Goal: Task Accomplishment & Management: Manage account settings

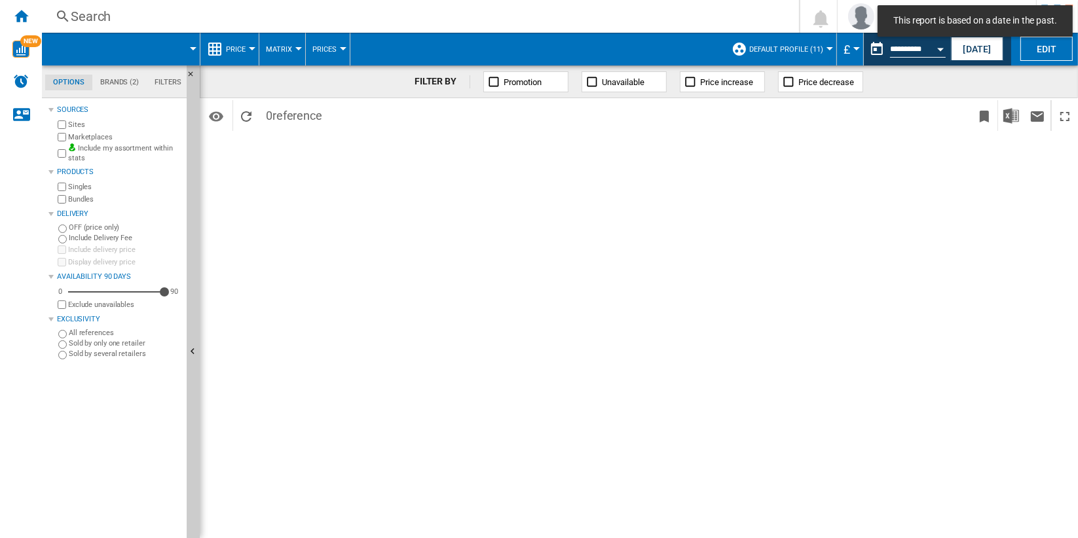
click at [893, 89] on div "FILTER BY Promotion Unavailable Price increase Price decrease" at bounding box center [639, 81] width 878 height 33
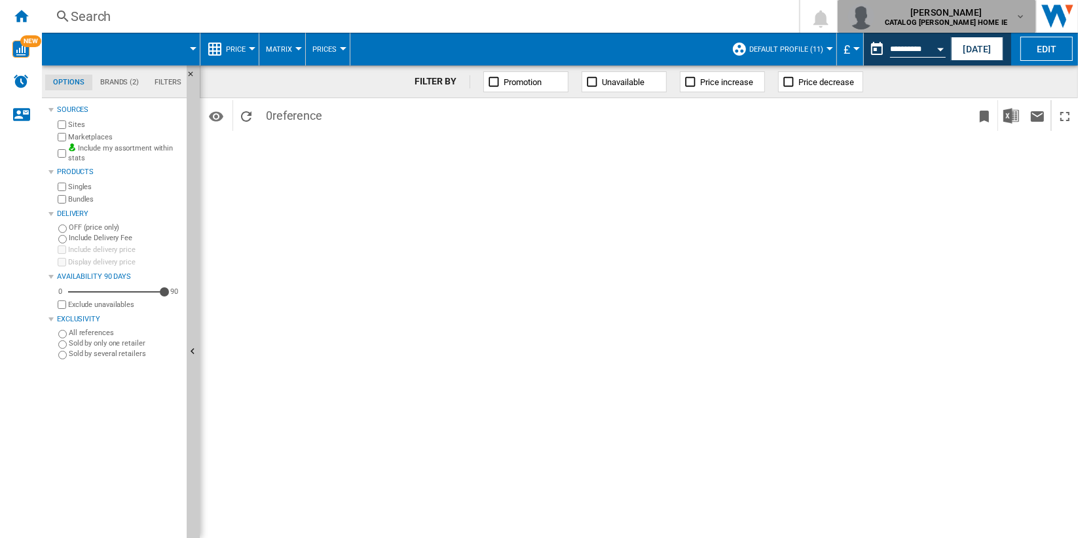
click at [982, 13] on span "[PERSON_NAME]" at bounding box center [946, 12] width 122 height 13
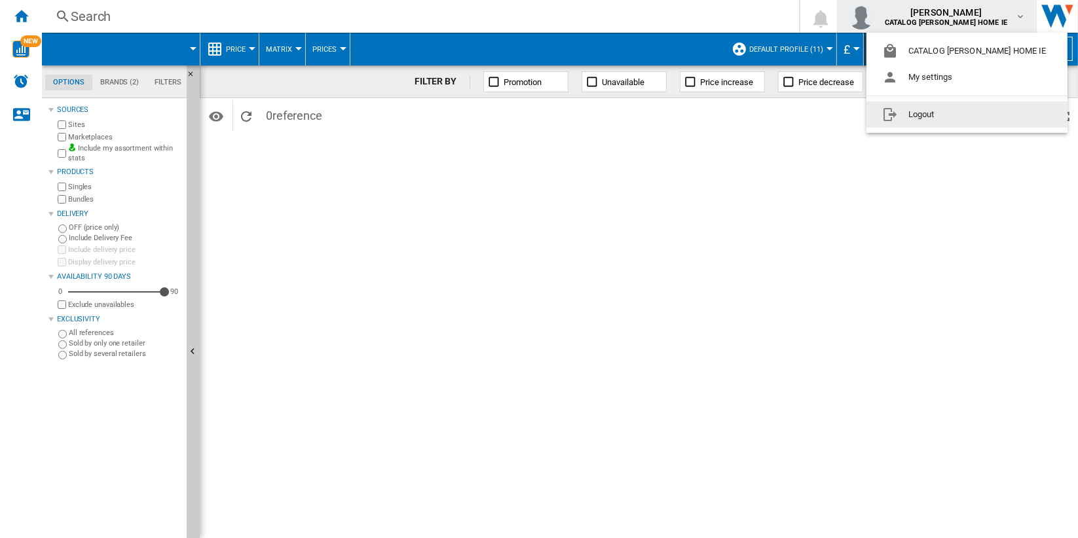
click at [965, 117] on button "Logout" at bounding box center [966, 115] width 201 height 26
